Goal: Task Accomplishment & Management: Manage account settings

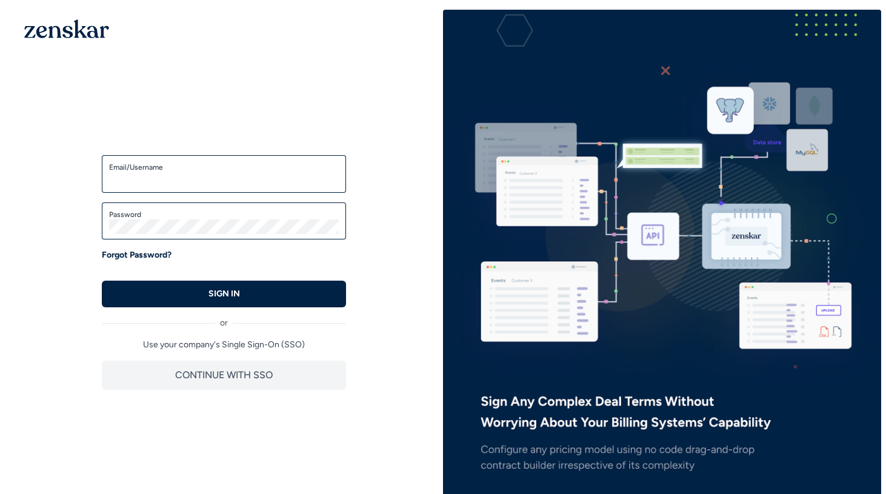
click at [196, 166] on label "Email/Username" at bounding box center [224, 167] width 230 height 10
click at [196, 172] on input "Email/Username" at bounding box center [224, 179] width 230 height 15
click at [196, 170] on label "Email/Username" at bounding box center [224, 167] width 230 height 10
click at [196, 172] on input "Email/Username" at bounding box center [224, 179] width 230 height 15
click at [196, 175] on input "Email/Username" at bounding box center [224, 179] width 230 height 15
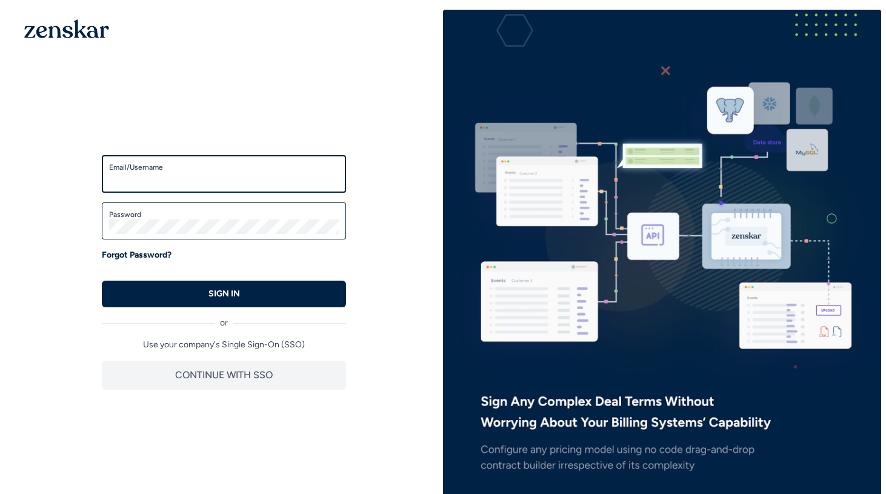
type input "**********"
click at [252, 216] on label "Password" at bounding box center [224, 215] width 230 height 10
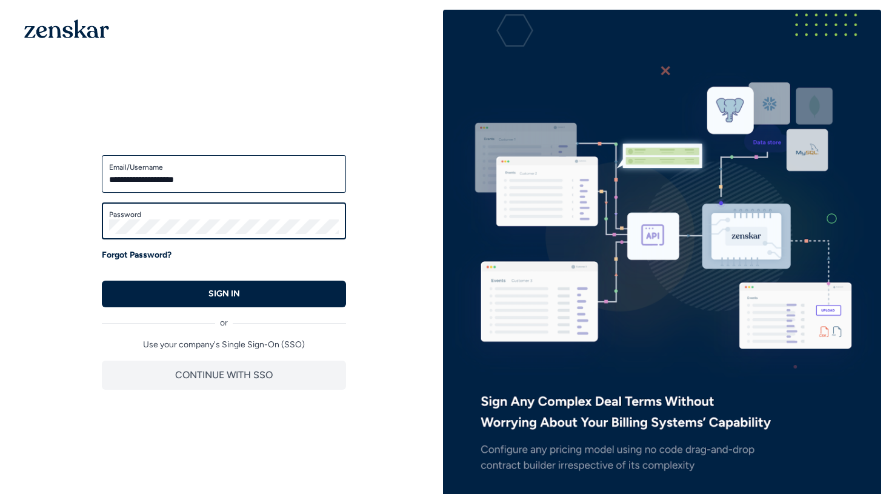
click at [102, 281] on button "SIGN IN" at bounding box center [224, 294] width 244 height 27
click at [202, 188] on div "Email/Username" at bounding box center [224, 174] width 244 height 38
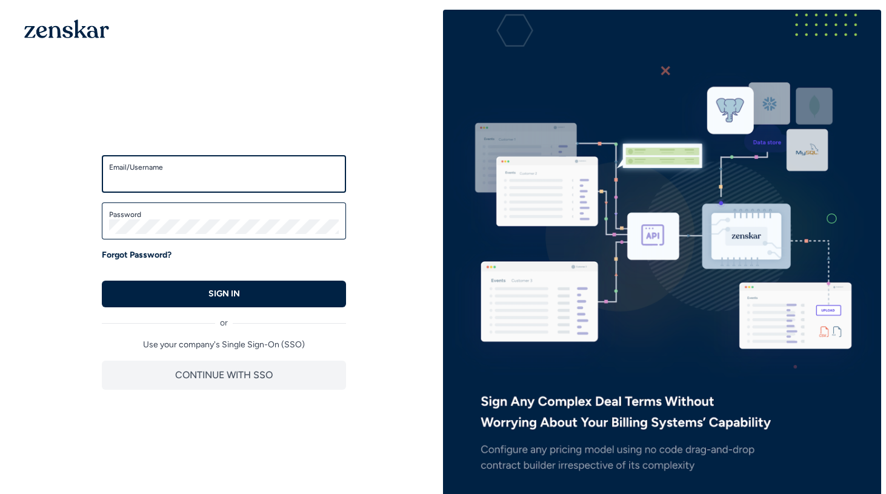
click at [202, 185] on input "Email/Username" at bounding box center [224, 179] width 230 height 15
type input "**********"
click at [187, 218] on label "Password" at bounding box center [224, 215] width 230 height 10
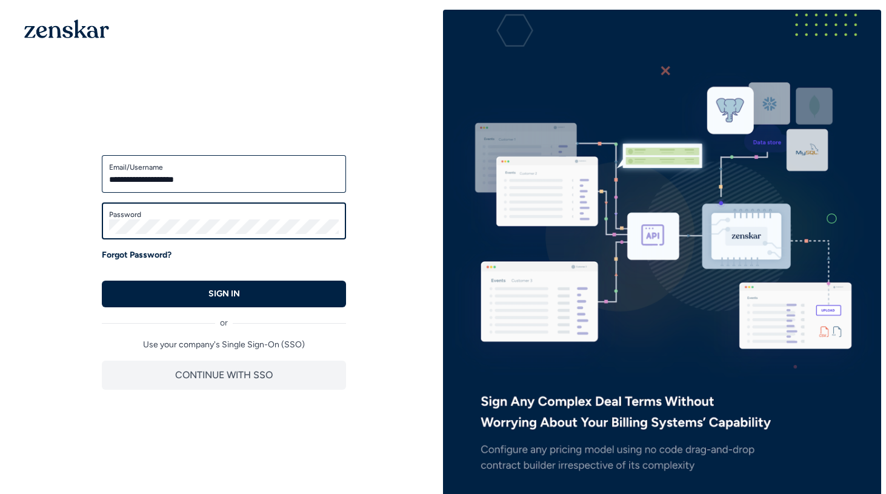
click at [102, 281] on button "SIGN IN" at bounding box center [224, 294] width 244 height 27
